Goal: Task Accomplishment & Management: Complete application form

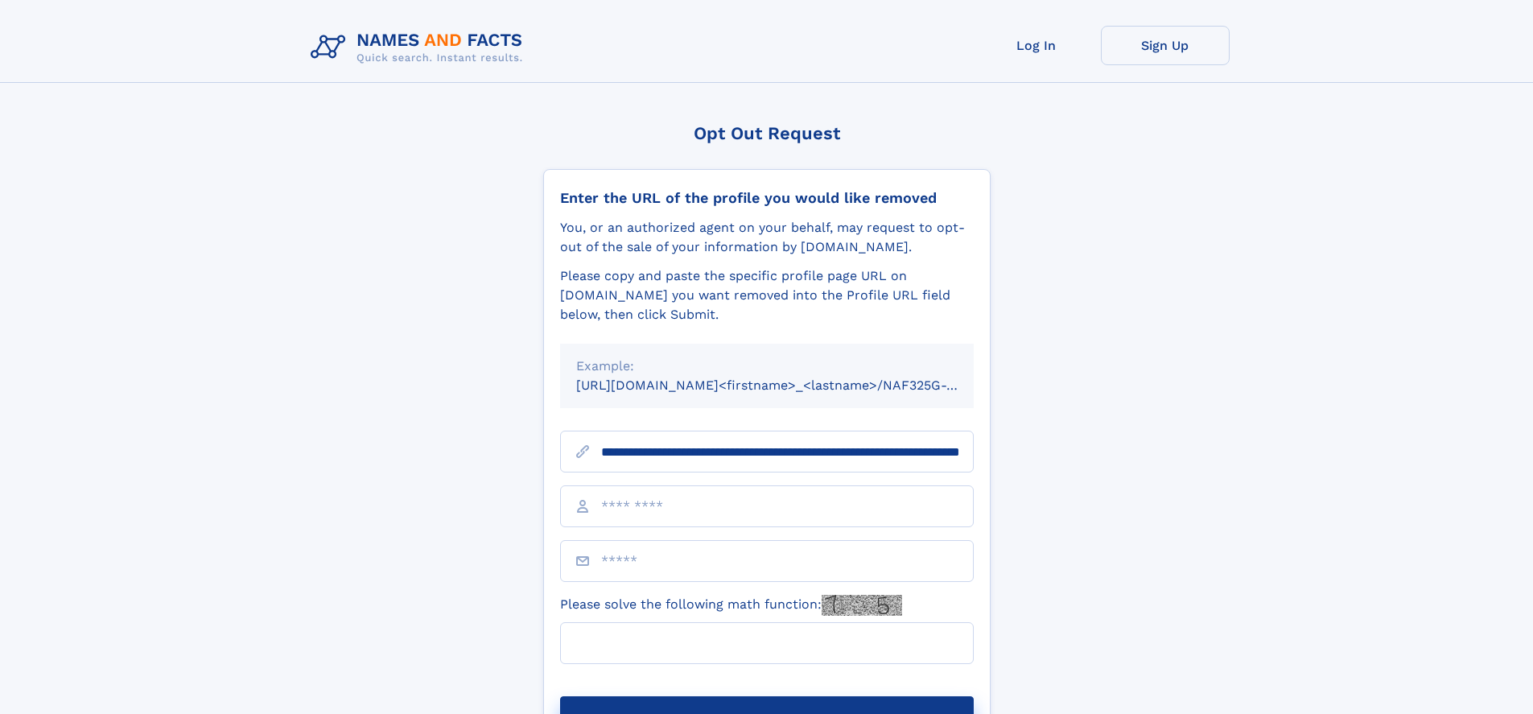
scroll to position [0, 174]
type input "**********"
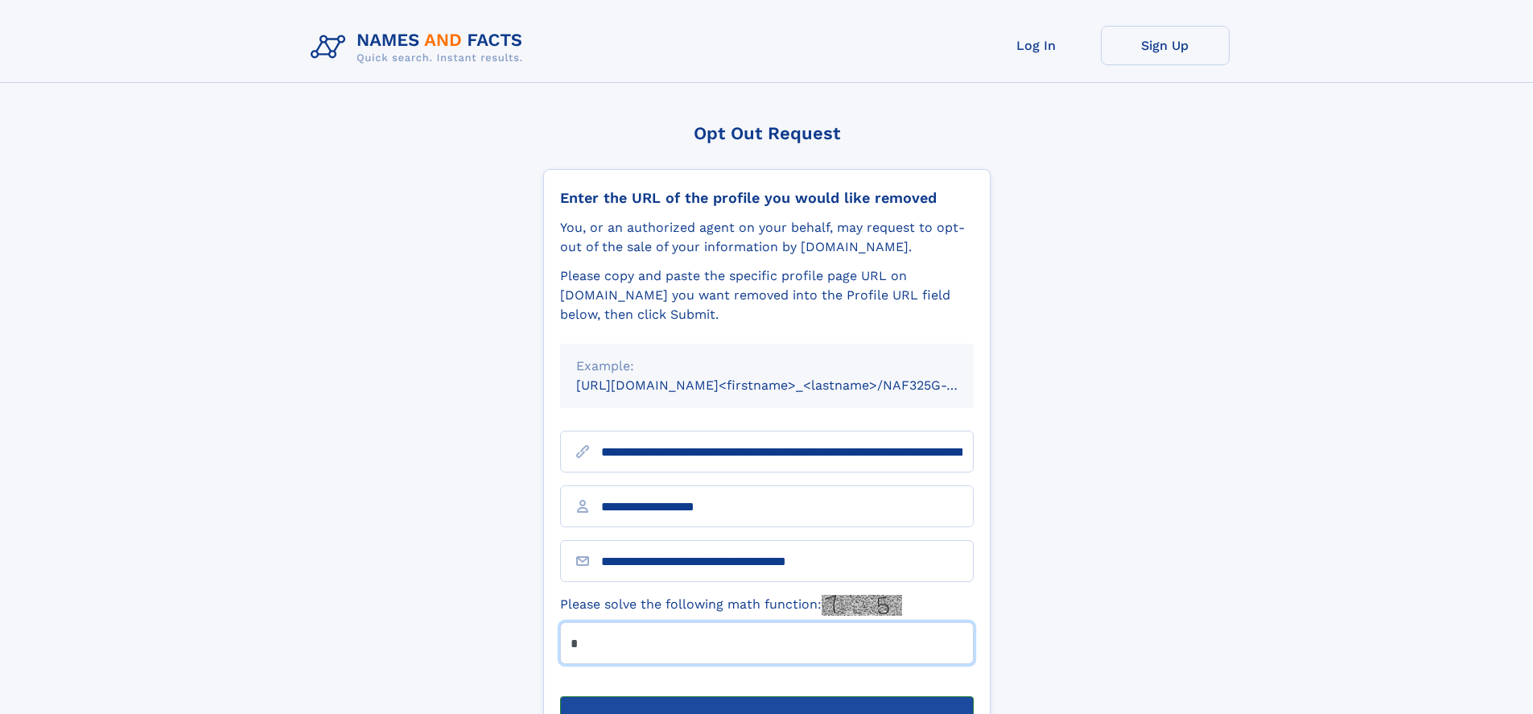
type input "*"
click at [766, 696] on button "Submit Opt Out Request" at bounding box center [767, 721] width 414 height 51
